Goal: Complete application form

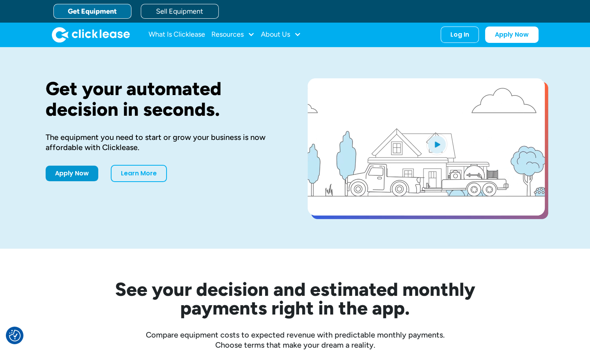
click at [67, 180] on div "Apply Now Learn More" at bounding box center [164, 173] width 237 height 17
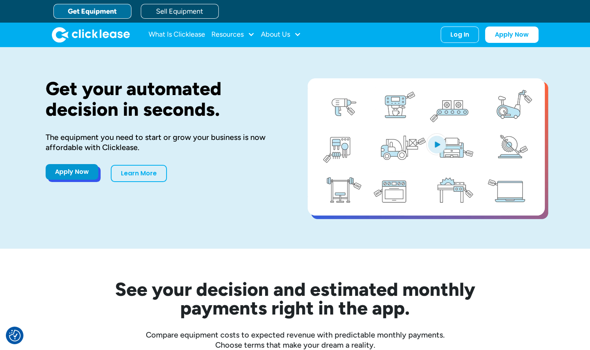
click at [73, 168] on link "Apply Now" at bounding box center [72, 172] width 53 height 16
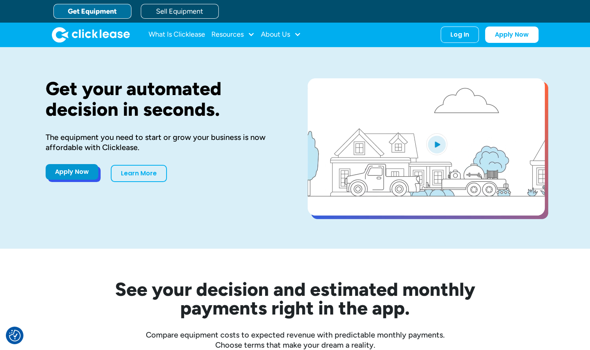
click at [72, 171] on link "Apply Now" at bounding box center [72, 172] width 53 height 16
